Goal: Check status: Check status

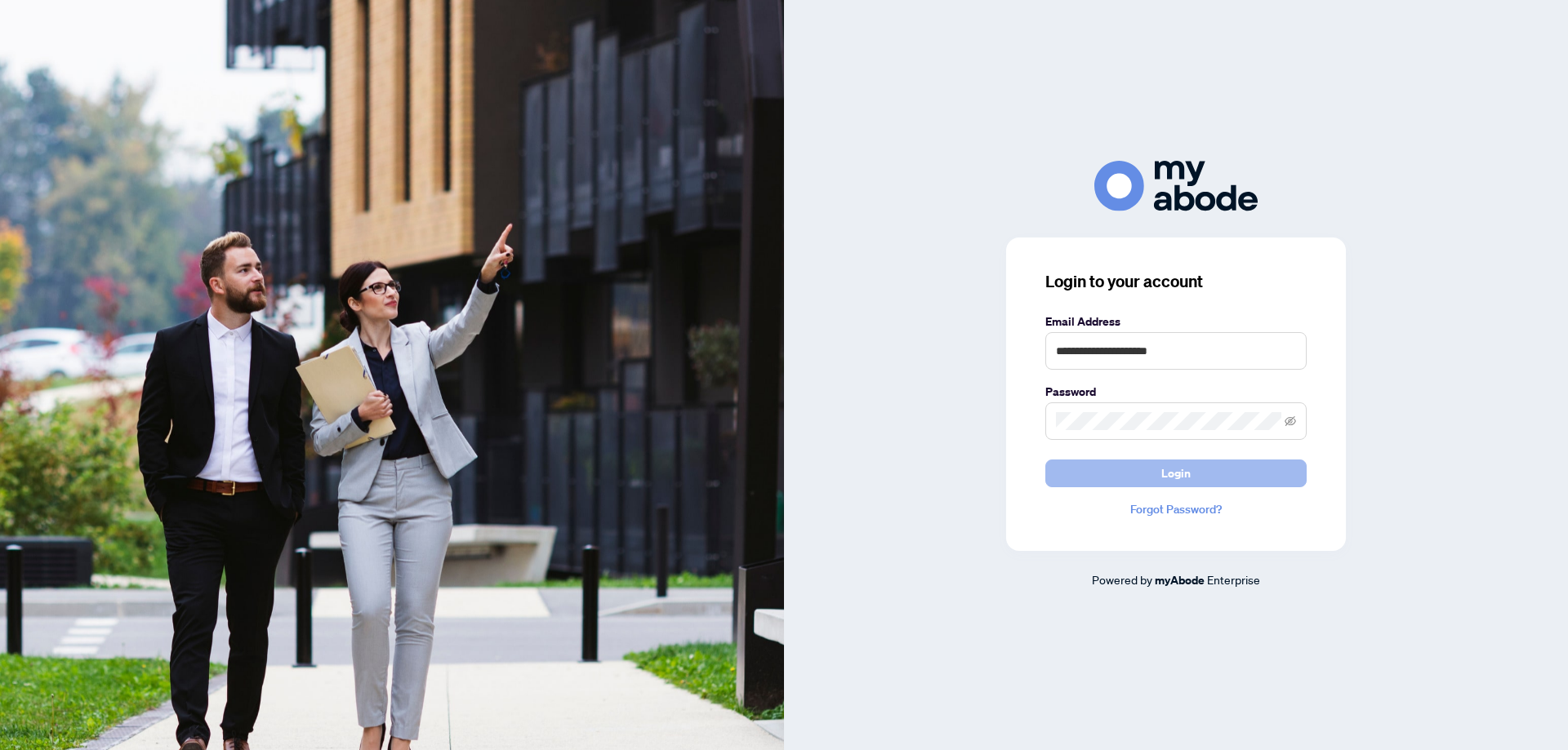
click at [1180, 481] on span "Login" at bounding box center [1176, 474] width 30 height 26
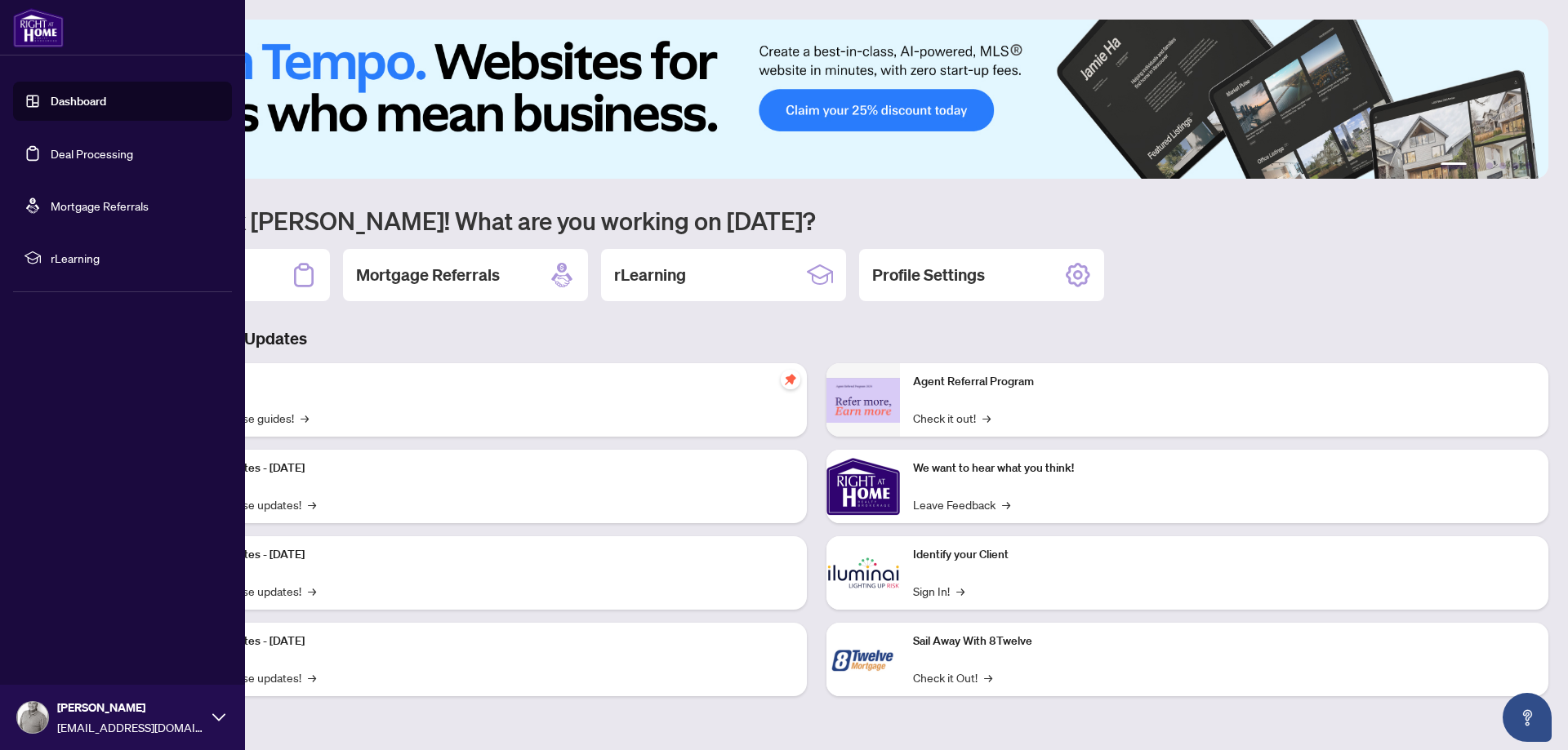
click at [59, 148] on link "Deal Processing" at bounding box center [91, 154] width 82 height 15
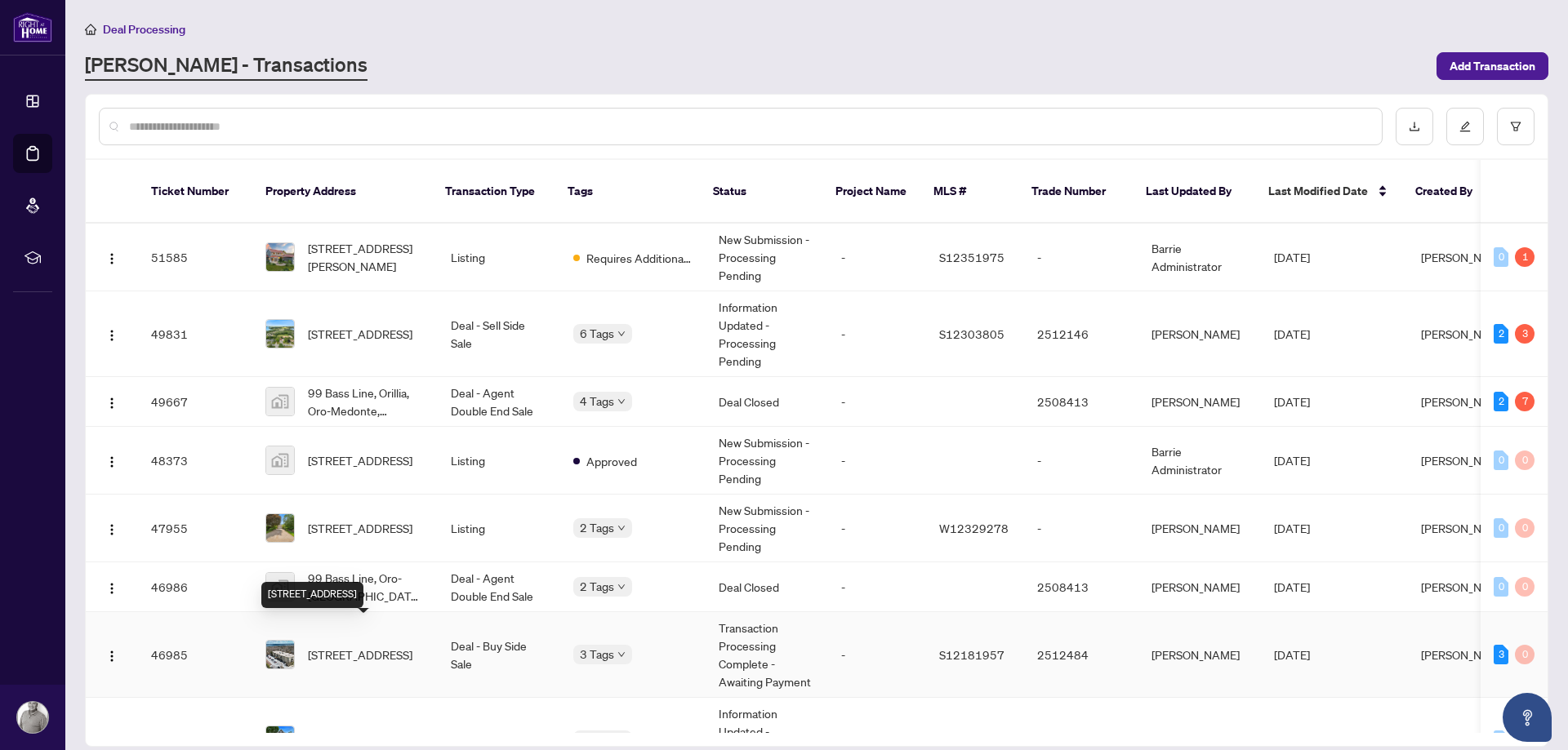
click at [349, 646] on span "304-486 Laclie St, Orillia, Ontario L3V 4P9, Canada" at bounding box center [360, 655] width 104 height 18
